Goal: Information Seeking & Learning: Learn about a topic

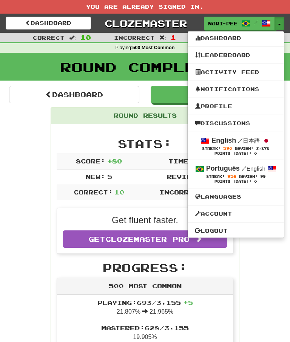
click at [25, 245] on div at bounding box center [145, 171] width 290 height 342
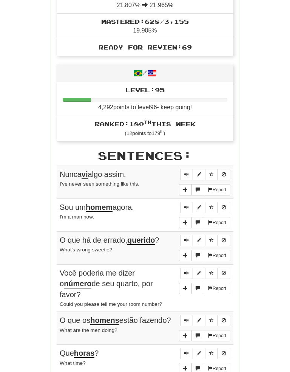
scroll to position [310, 0]
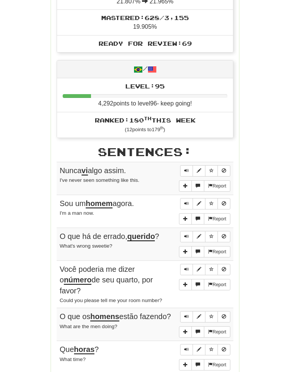
click at [182, 165] on button "Sentence controls" at bounding box center [186, 170] width 13 height 11
click at [271, 188] on div "Round Results Stats: Score: + 80 Time: 1 : 38 New: 5 Review: 5 Correct: 10 Inco…" at bounding box center [145, 157] width 272 height 720
click at [190, 165] on button "Sentence controls" at bounding box center [186, 170] width 13 height 11
click at [181, 198] on button "Sentence controls" at bounding box center [186, 203] width 13 height 11
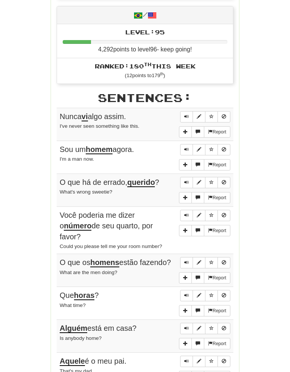
scroll to position [373, 0]
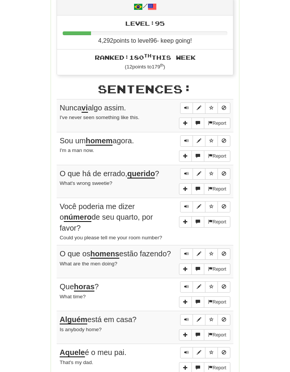
click at [262, 149] on div "Round Results Stats: Score: + 80 Time: 1 : 38 New: 5 Review: 5 Correct: 10 Inco…" at bounding box center [145, 94] width 272 height 720
click at [183, 135] on button "Sentence controls" at bounding box center [186, 140] width 13 height 11
click at [182, 168] on button "Sentence controls" at bounding box center [186, 173] width 13 height 11
click at [260, 188] on div "Round Results Stats: Score: + 80 Time: 1 : 38 New: 5 Review: 5 Correct: 10 Inco…" at bounding box center [145, 94] width 272 height 720
click at [187, 168] on button "Sentence controls" at bounding box center [186, 173] width 13 height 11
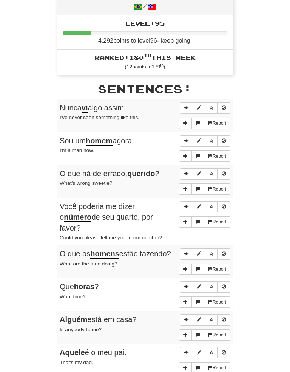
click at [187, 204] on span "Sentence controls" at bounding box center [186, 206] width 5 height 5
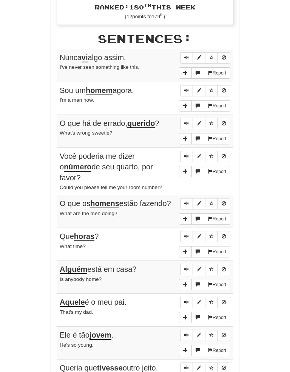
scroll to position [425, 0]
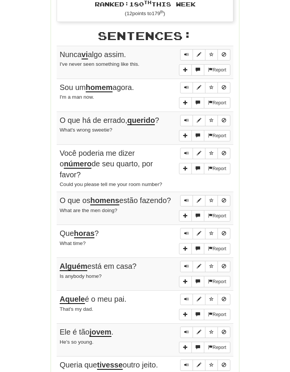
click at [187, 151] on span "Sentence controls" at bounding box center [186, 153] width 5 height 5
click at [184, 195] on button "Sentence controls" at bounding box center [186, 200] width 13 height 11
click at [265, 188] on div "Round Results Stats: Score: + 80 Time: 1 : 38 New: 5 Review: 5 Correct: 10 Inco…" at bounding box center [145, 41] width 272 height 720
click at [184, 198] on span "Sentence controls" at bounding box center [186, 200] width 5 height 5
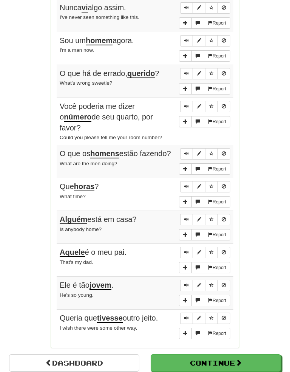
scroll to position [474, 0]
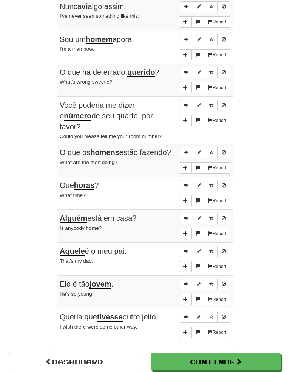
click at [184, 180] on button "Sentence controls" at bounding box center [186, 185] width 13 height 11
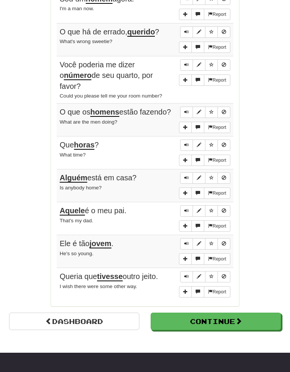
scroll to position [514, 0]
click at [182, 139] on button "Sentence controls" at bounding box center [186, 144] width 13 height 11
click at [182, 172] on button "Sentence controls" at bounding box center [186, 177] width 13 height 11
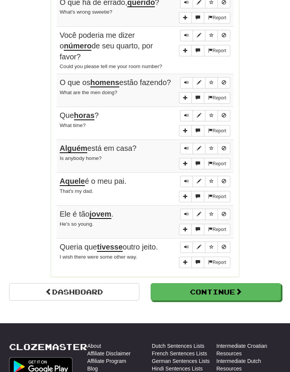
scroll to position [554, 0]
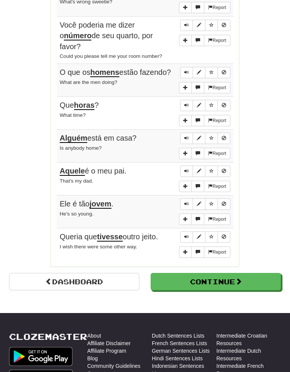
click at [182, 133] on button "Sentence controls" at bounding box center [186, 138] width 13 height 11
click at [184, 165] on button "Sentence controls" at bounding box center [186, 170] width 13 height 11
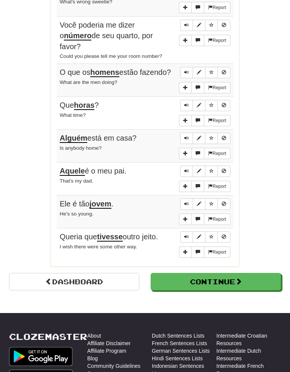
click at [184, 169] on span "Sentence controls" at bounding box center [186, 171] width 5 height 5
click at [185, 198] on button "Sentence controls" at bounding box center [186, 203] width 13 height 11
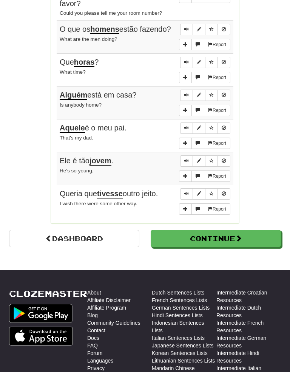
scroll to position [597, 0]
click at [184, 155] on button "Sentence controls" at bounding box center [186, 160] width 13 height 11
click at [181, 155] on button "Sentence controls" at bounding box center [186, 160] width 13 height 11
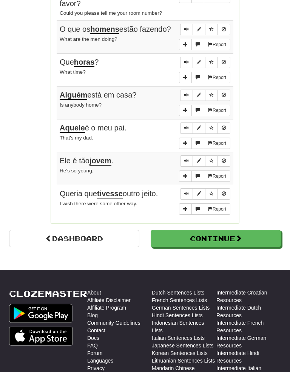
click at [186, 191] on span "Sentence controls" at bounding box center [186, 193] width 5 height 5
click at [184, 188] on button "Sentence controls" at bounding box center [186, 193] width 13 height 11
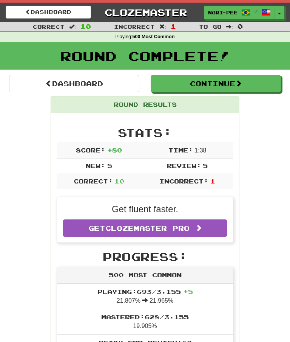
scroll to position [0, 0]
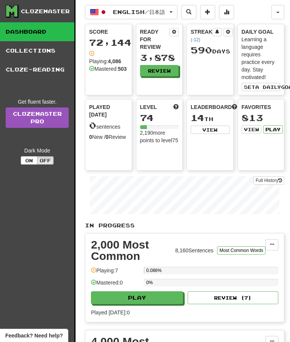
click at [278, 128] on button "Play" at bounding box center [273, 129] width 20 height 8
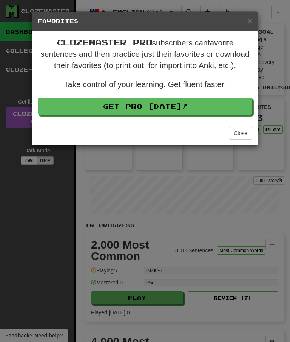
click at [235, 131] on button "Close" at bounding box center [240, 133] width 23 height 13
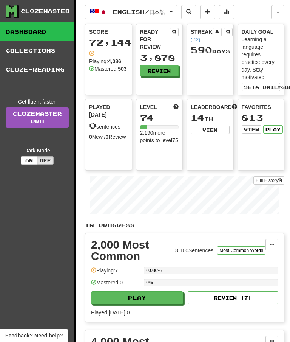
click at [38, 47] on link "Collections" at bounding box center [37, 50] width 74 height 19
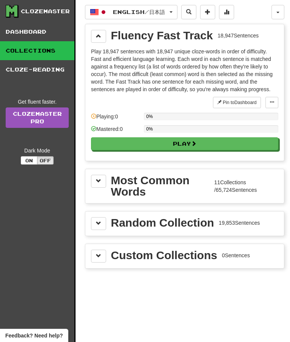
click at [99, 37] on span at bounding box center [98, 35] width 5 height 5
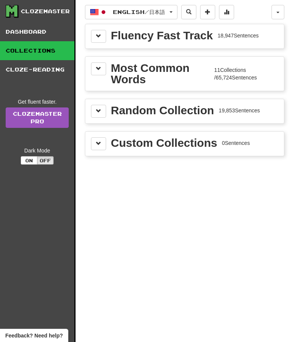
click at [104, 70] on button at bounding box center [98, 68] width 15 height 13
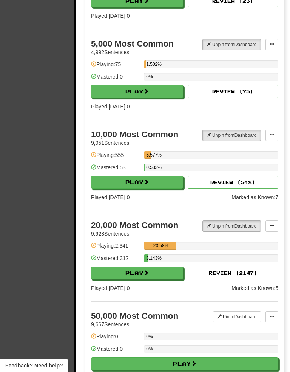
scroll to position [590, 0]
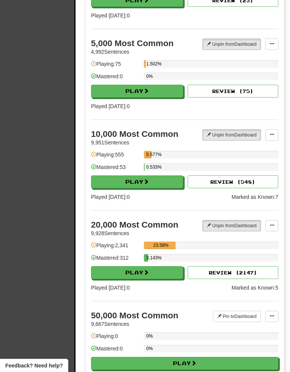
click at [137, 272] on button "Play" at bounding box center [137, 272] width 92 height 13
select select "**"
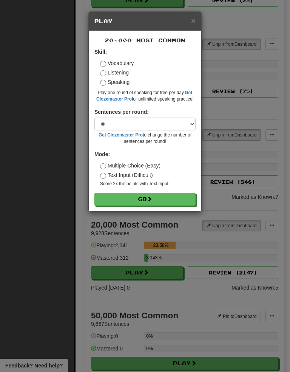
click at [145, 201] on button "Go" at bounding box center [144, 199] width 101 height 13
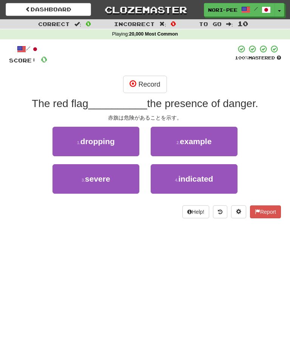
click at [150, 83] on button "Record" at bounding box center [144, 84] width 43 height 17
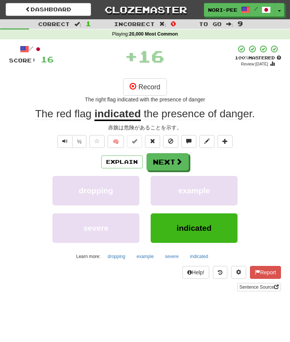
click at [172, 159] on button "Next" at bounding box center [168, 161] width 42 height 17
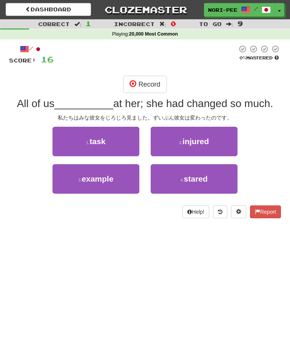
click at [148, 79] on button "Record" at bounding box center [144, 84] width 43 height 17
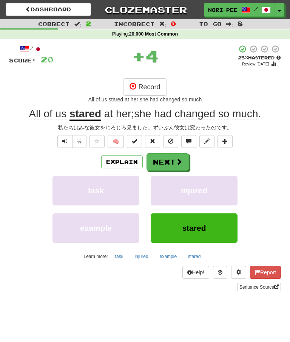
click at [172, 153] on button "Next" at bounding box center [168, 161] width 42 height 17
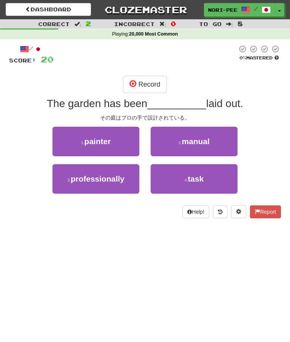
click at [151, 76] on button "Record" at bounding box center [144, 84] width 43 height 17
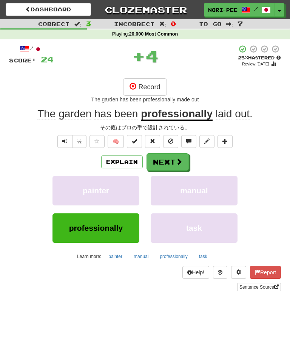
click at [177, 164] on span at bounding box center [179, 161] width 7 height 7
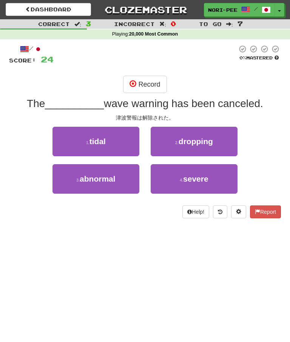
click at [148, 82] on button "Record" at bounding box center [144, 84] width 43 height 17
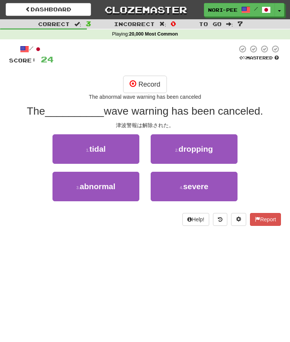
click at [149, 83] on button "Record" at bounding box center [144, 84] width 43 height 17
click at [144, 85] on button "Record" at bounding box center [144, 84] width 43 height 17
click at [143, 86] on button "Record" at bounding box center [144, 84] width 43 height 17
click at [144, 83] on button "Record" at bounding box center [144, 84] width 43 height 17
click at [151, 78] on button "Record" at bounding box center [144, 84] width 43 height 17
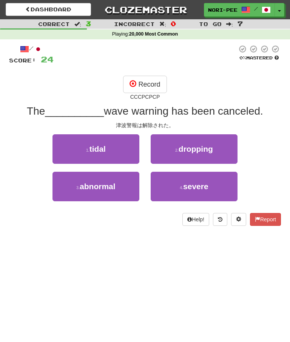
click at [149, 83] on button "Record" at bounding box center [144, 84] width 43 height 17
click at [150, 79] on button "Record" at bounding box center [144, 84] width 43 height 17
click at [153, 82] on button "Record" at bounding box center [144, 84] width 43 height 17
click at [149, 81] on button "Record" at bounding box center [144, 84] width 43 height 17
click at [145, 81] on button "Record" at bounding box center [144, 84] width 43 height 17
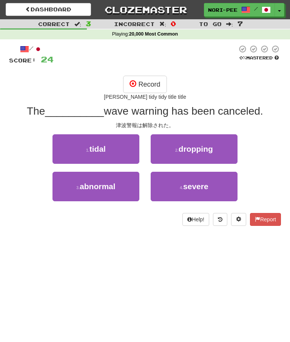
click at [147, 80] on button "Record" at bounding box center [144, 84] width 43 height 17
click at [148, 88] on button "Record" at bounding box center [144, 84] width 43 height 17
click at [147, 80] on button "Record" at bounding box center [144, 84] width 43 height 17
click at [150, 82] on button "Record" at bounding box center [144, 84] width 43 height 17
click at [147, 83] on button "Record" at bounding box center [144, 84] width 43 height 17
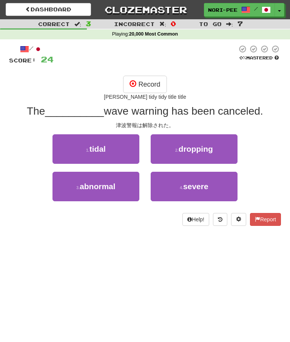
click at [97, 146] on span "tidal" at bounding box center [98, 148] width 16 height 9
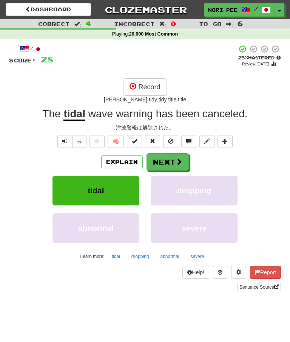
click at [125, 159] on button "Explain" at bounding box center [122, 161] width 42 height 13
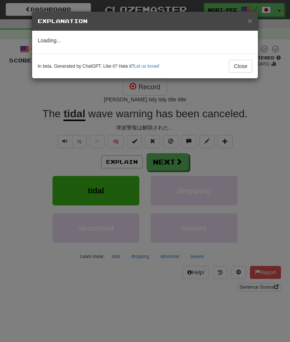
click at [246, 62] on button "Close" at bounding box center [240, 66] width 23 height 13
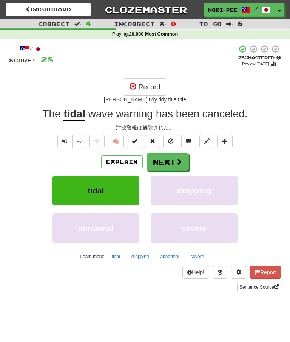
click at [174, 162] on button "Next" at bounding box center [168, 161] width 42 height 17
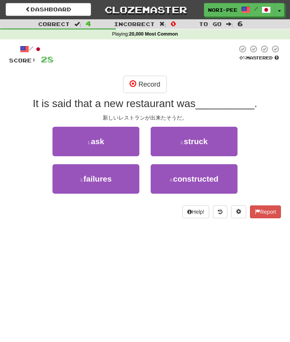
click at [147, 84] on button "Record" at bounding box center [144, 84] width 43 height 17
click at [196, 178] on span "constructed" at bounding box center [195, 178] width 45 height 9
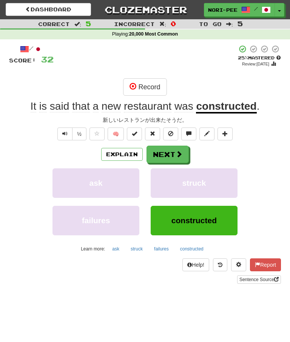
click at [173, 152] on button "Next" at bounding box center [168, 153] width 42 height 17
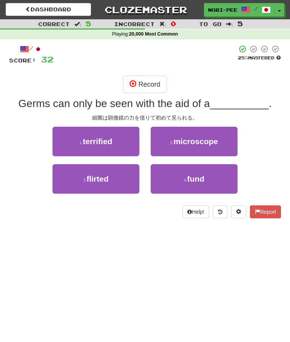
click at [201, 139] on span "microscope" at bounding box center [195, 141] width 45 height 9
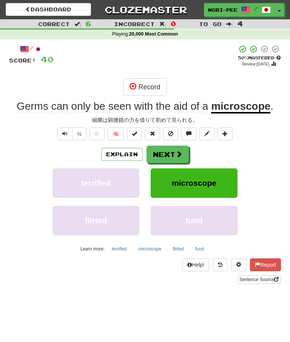
click at [170, 154] on button "Next" at bounding box center [168, 153] width 42 height 17
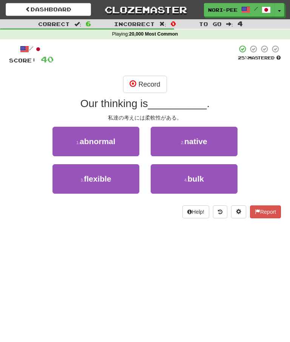
click at [109, 182] on span "flexible" at bounding box center [97, 178] width 27 height 9
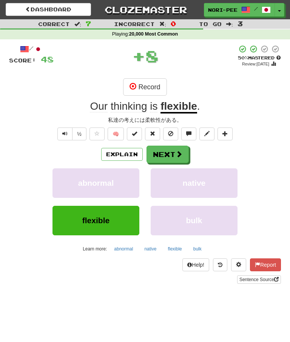
click at [167, 148] on button "Next" at bounding box center [168, 153] width 42 height 17
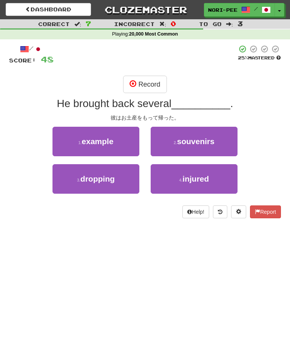
click at [197, 140] on span "souvenirs" at bounding box center [195, 141] width 37 height 9
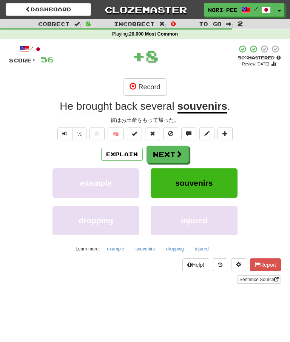
click at [169, 153] on button "Next" at bounding box center [168, 153] width 42 height 17
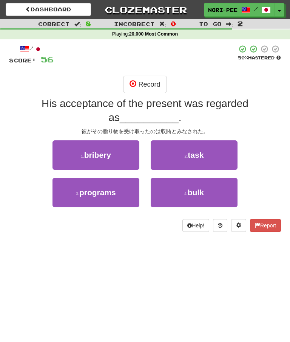
click at [121, 158] on button "1 . [GEOGRAPHIC_DATA]" at bounding box center [96, 154] width 87 height 29
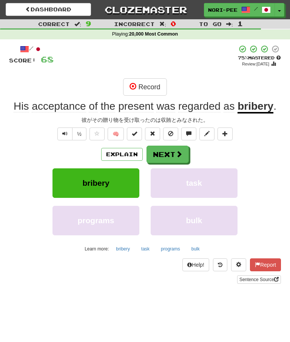
click at [169, 148] on button "Next" at bounding box center [168, 153] width 42 height 17
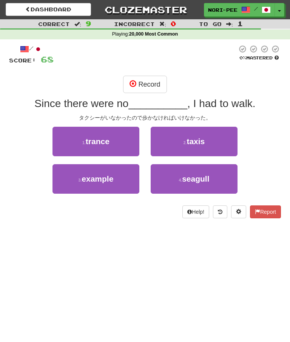
click at [190, 133] on button "2 . taxis" at bounding box center [194, 141] width 87 height 29
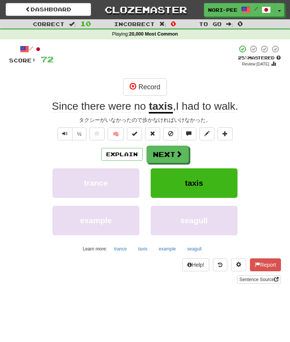
click at [165, 156] on button "Next" at bounding box center [168, 153] width 42 height 17
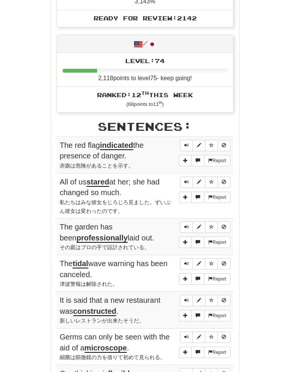
scroll to position [326, 0]
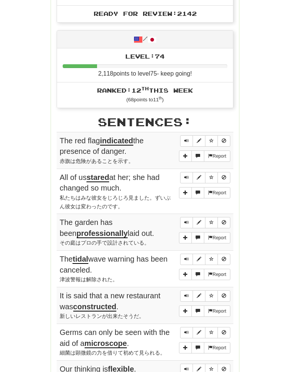
click at [183, 136] on button "Sentence controls" at bounding box center [186, 141] width 13 height 11
click at [184, 175] on span "Sentence controls" at bounding box center [186, 177] width 5 height 5
click at [255, 169] on div "Round Results Stats: Score: + 72 Time: 2 : 14 New: 5 Review: 5 Correct: 10 Inco…" at bounding box center [145, 149] width 272 height 765
click at [182, 172] on button "Sentence controls" at bounding box center [186, 177] width 13 height 11
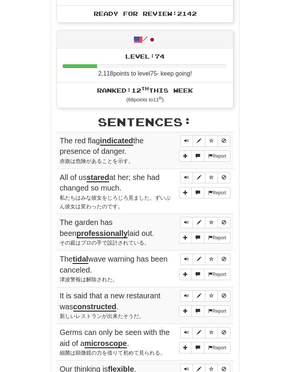
click at [182, 217] on button "Sentence controls" at bounding box center [186, 222] width 13 height 11
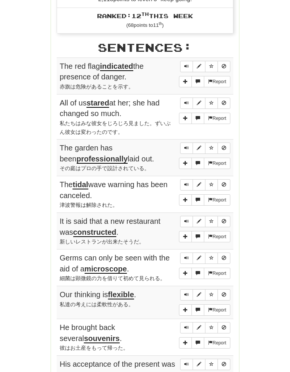
scroll to position [401, 0]
click at [185, 179] on button "Sentence controls" at bounding box center [186, 184] width 13 height 11
click at [183, 215] on button "Sentence controls" at bounding box center [186, 220] width 13 height 11
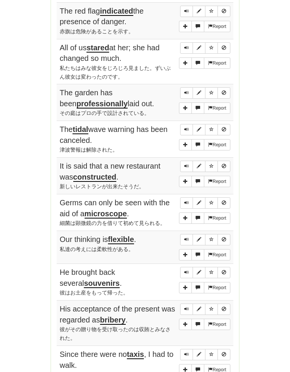
scroll to position [461, 0]
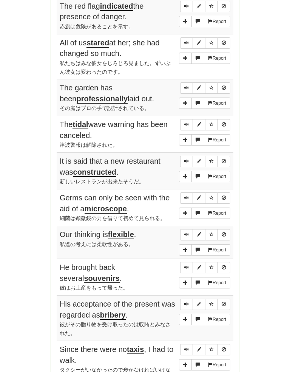
click at [187, 195] on span "Sentence controls" at bounding box center [186, 197] width 5 height 5
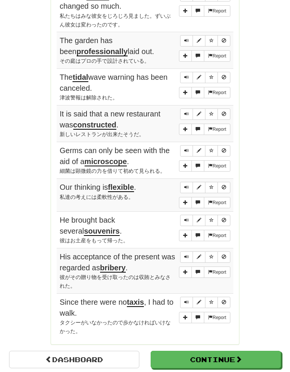
scroll to position [508, 0]
click at [182, 145] on button "Sentence controls" at bounding box center [186, 150] width 13 height 11
click at [182, 182] on button "Sentence controls" at bounding box center [186, 187] width 13 height 11
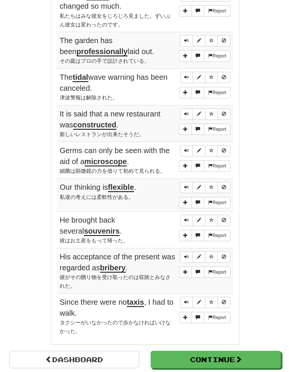
click at [186, 185] on span "Sentence controls" at bounding box center [186, 187] width 5 height 5
click at [177, 215] on div "He brought back several souvenirs ." at bounding box center [145, 226] width 171 height 22
click at [187, 218] on span "Sentence controls" at bounding box center [186, 220] width 5 height 5
click at [181, 251] on button "Sentence controls" at bounding box center [186, 256] width 13 height 11
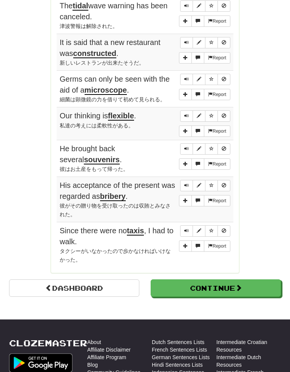
scroll to position [579, 0]
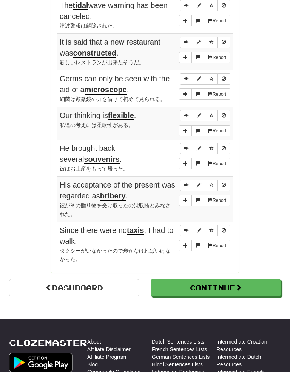
click at [187, 183] on span "Sentence controls" at bounding box center [186, 185] width 5 height 5
click at [188, 225] on button "Sentence controls" at bounding box center [186, 230] width 13 height 11
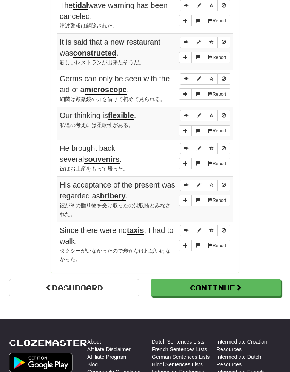
click at [182, 225] on button "Sentence controls" at bounding box center [186, 230] width 13 height 11
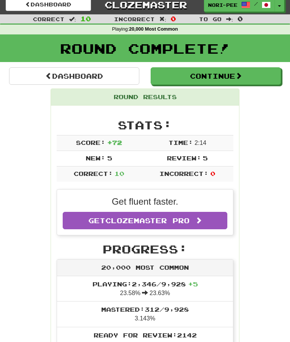
scroll to position [0, 0]
